Goal: Task Accomplishment & Management: Manage account settings

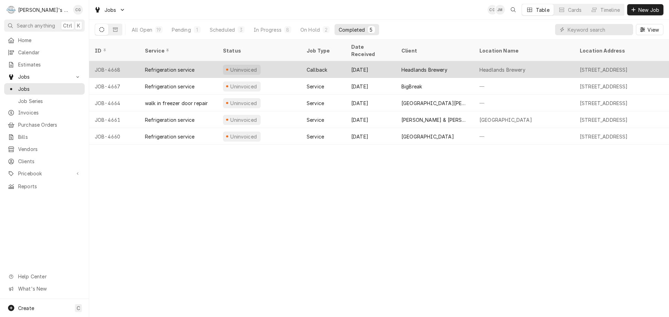
click at [499, 61] on div "Headlands Brewery" at bounding box center [524, 69] width 100 height 17
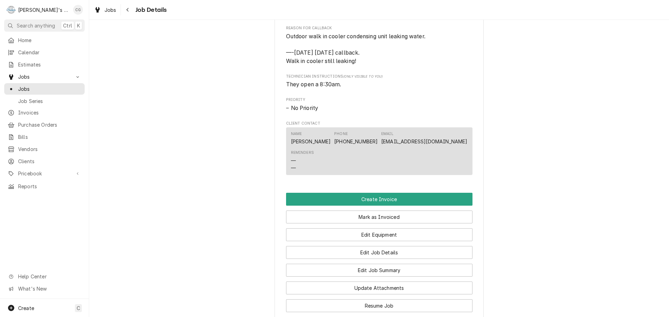
scroll to position [383, 0]
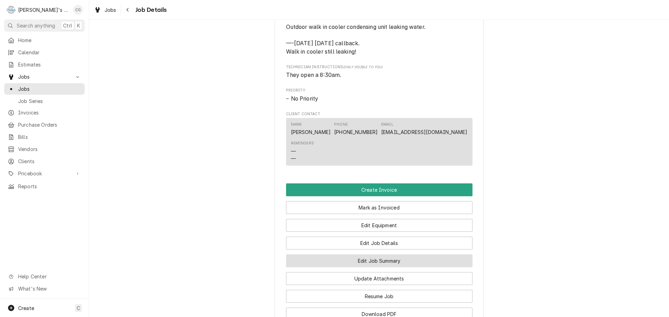
click at [409, 268] on button "Edit Job Summary" at bounding box center [379, 261] width 186 height 13
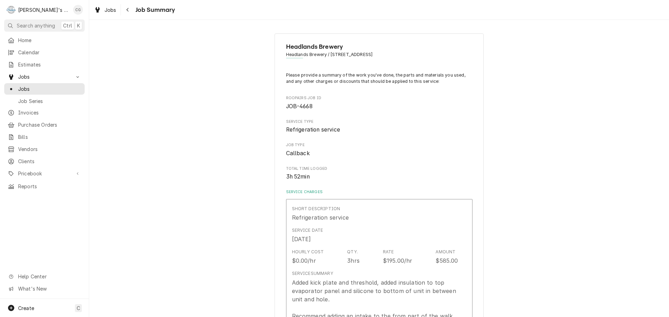
type textarea "x"
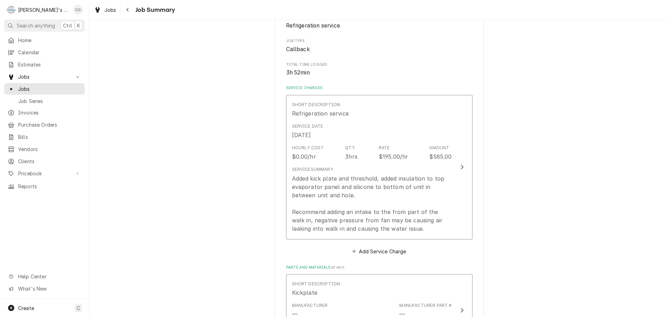
scroll to position [105, 0]
